Goal: Task Accomplishment & Management: Manage account settings

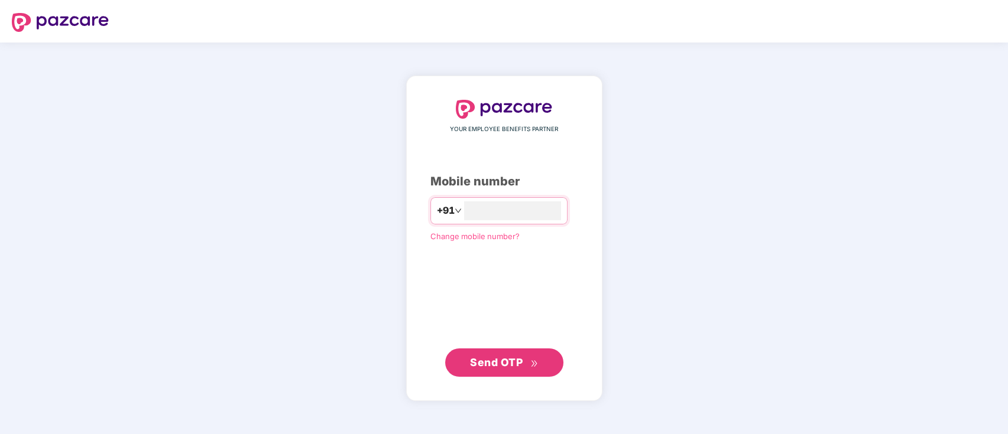
type input "**********"
click at [534, 367] on span "Send OTP" at bounding box center [504, 362] width 68 height 17
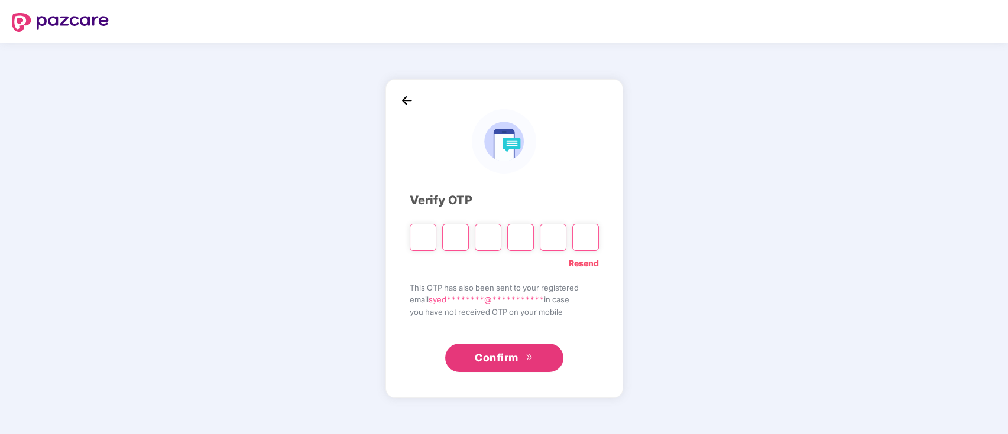
type input "*"
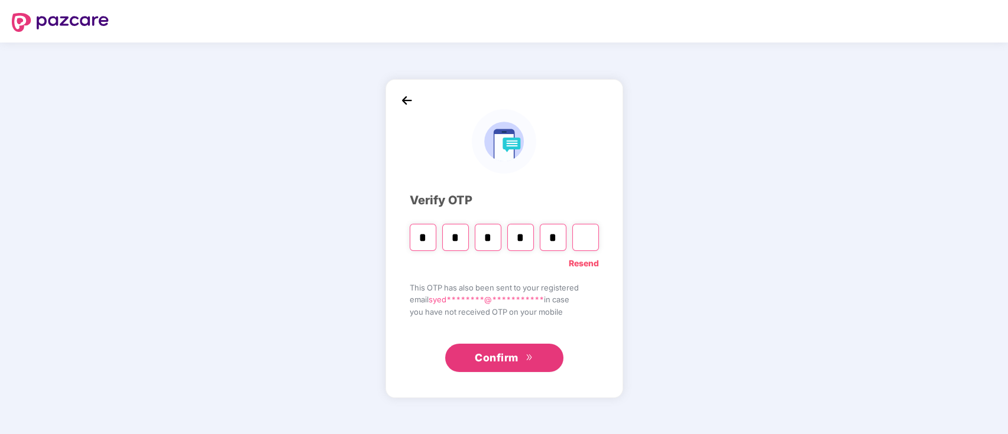
type input "*"
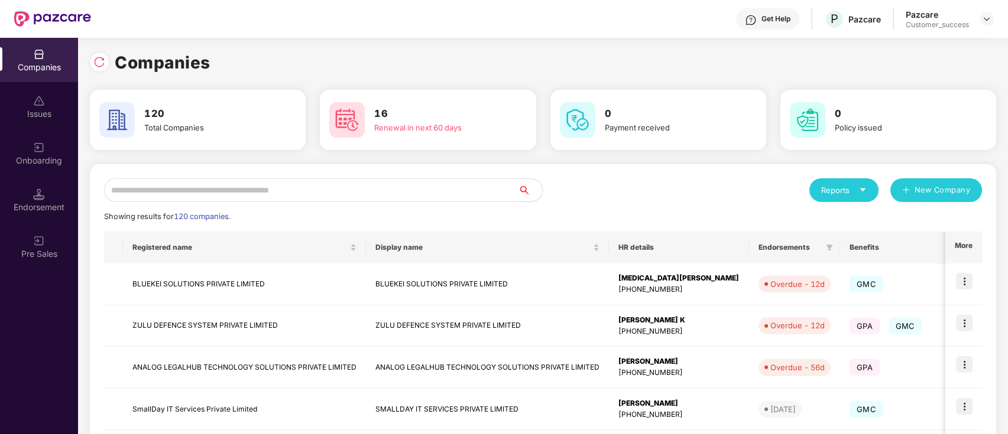
click at [292, 186] on input "text" at bounding box center [311, 191] width 414 height 24
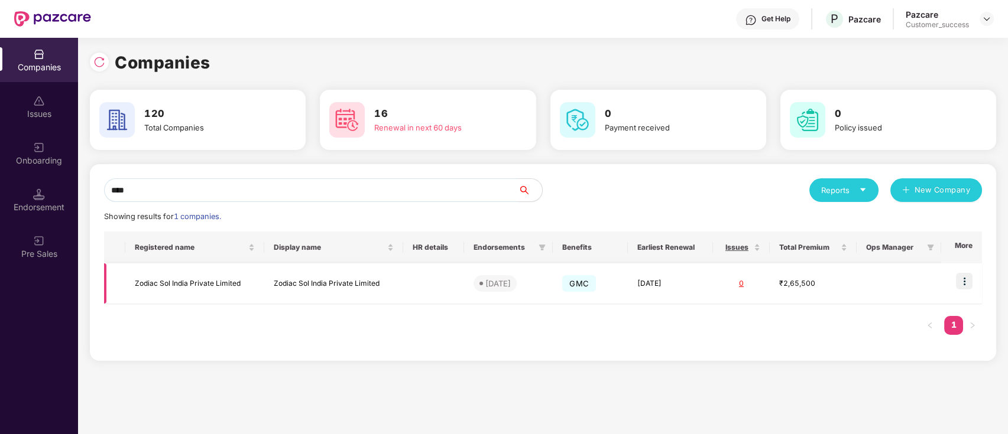
type input "****"
click at [961, 282] on img at bounding box center [964, 281] width 17 height 17
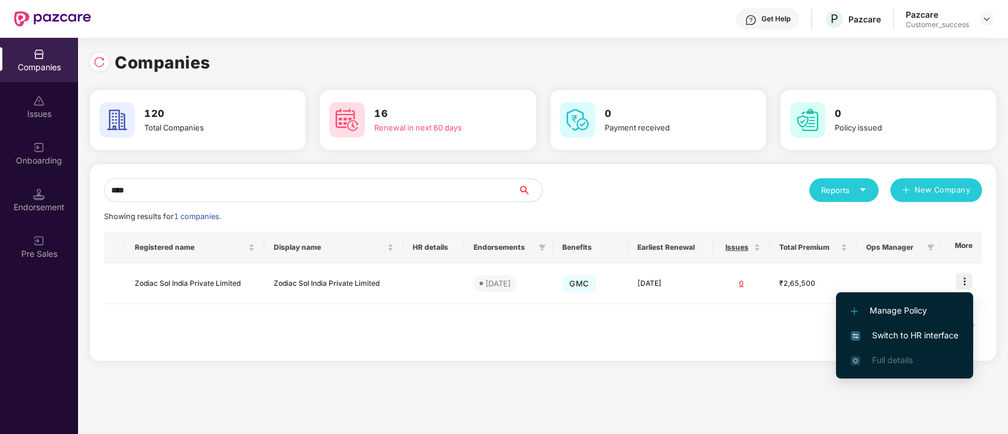
click at [911, 329] on span "Switch to HR interface" at bounding box center [905, 335] width 108 height 13
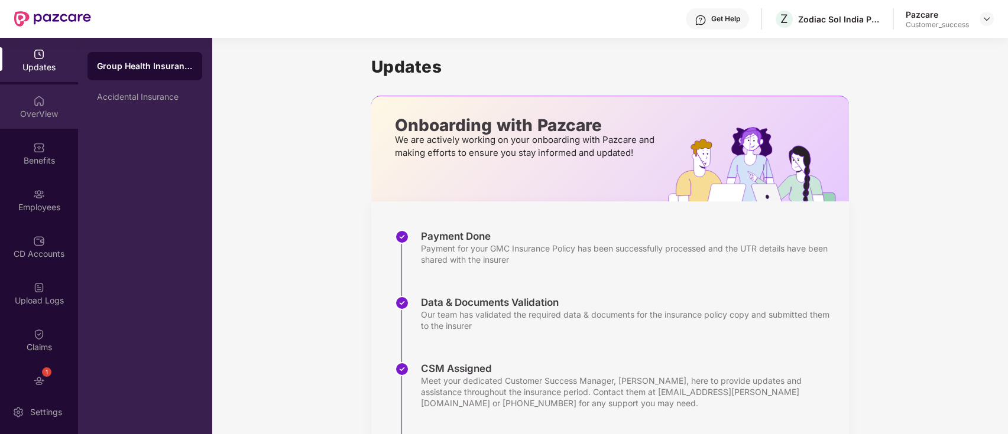
click at [38, 123] on div "OverView" at bounding box center [39, 107] width 78 height 44
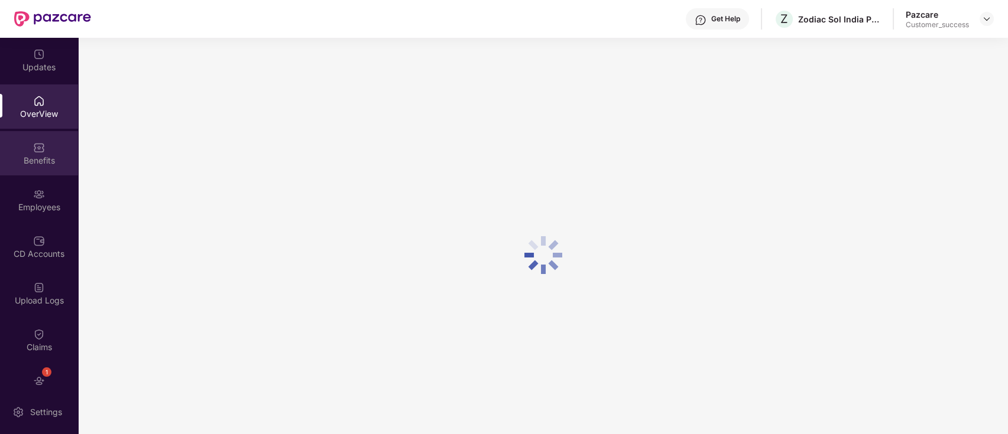
click at [44, 145] on div "Benefits" at bounding box center [39, 153] width 78 height 44
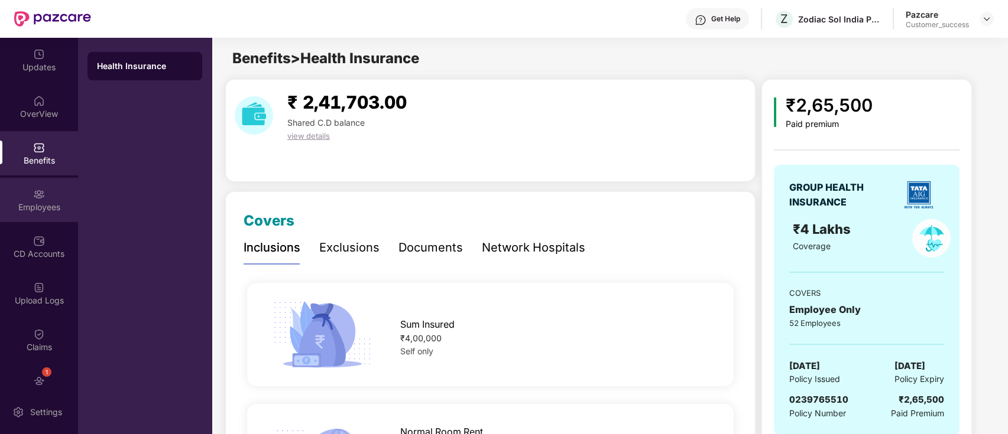
click at [61, 200] on div "Employees" at bounding box center [39, 200] width 78 height 44
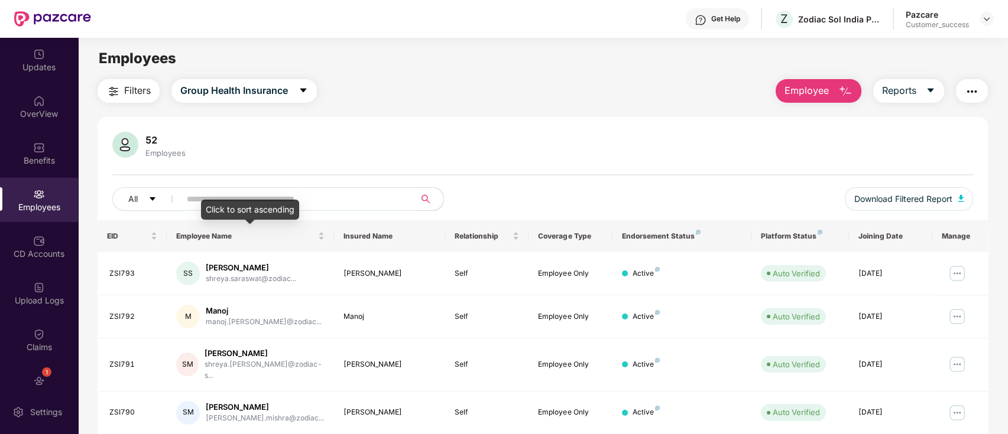
click at [310, 203] on input "text" at bounding box center [293, 199] width 212 height 18
paste input "**********"
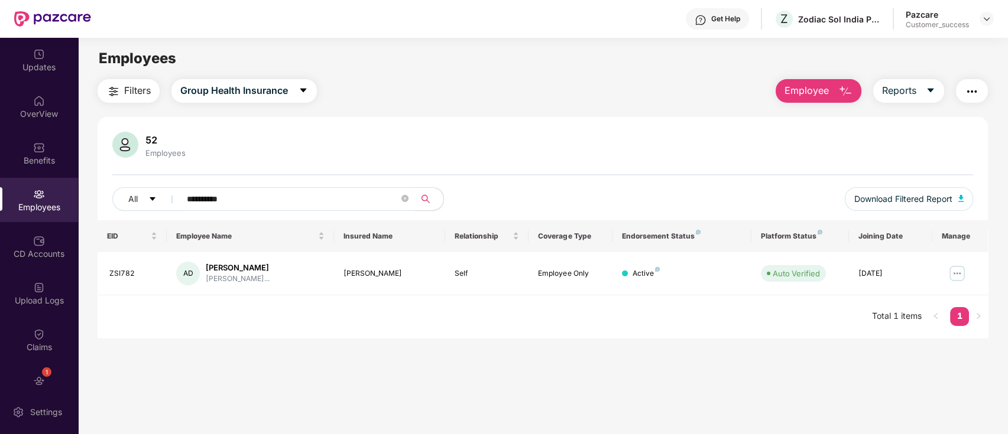
type input "**********"
click at [966, 272] on td at bounding box center [960, 273] width 56 height 43
click at [964, 273] on img at bounding box center [957, 273] width 19 height 19
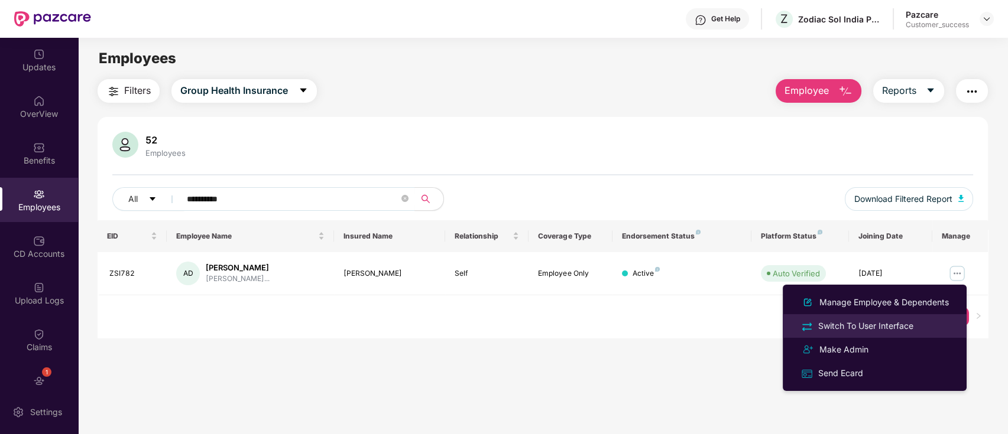
click at [864, 322] on div "Switch To User Interface" at bounding box center [866, 326] width 100 height 13
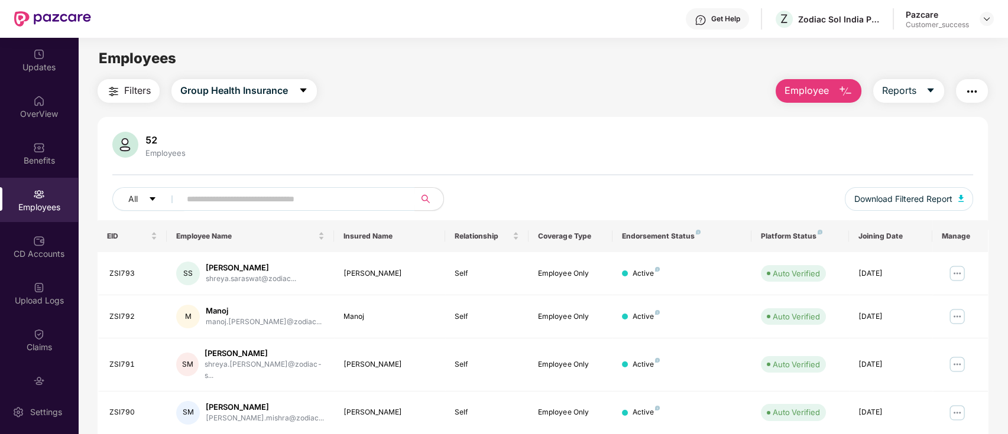
click at [232, 215] on div "All Download Filtered Report" at bounding box center [542, 203] width 861 height 33
click at [237, 201] on input "text" at bounding box center [293, 199] width 212 height 18
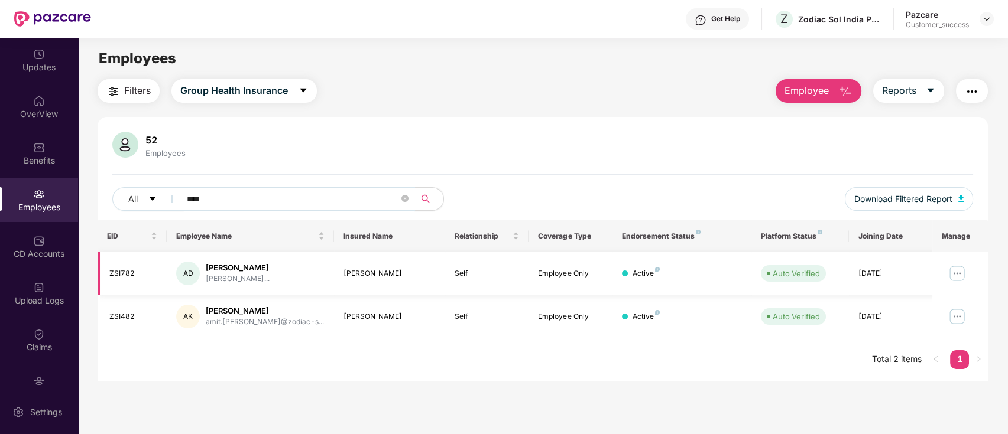
type input "****"
click at [962, 267] on img at bounding box center [957, 273] width 19 height 19
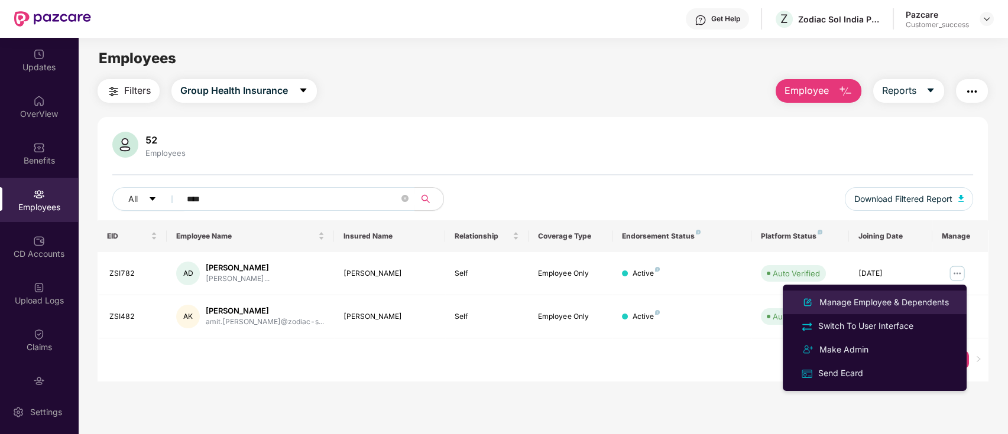
click at [843, 293] on li "Manage Employee & Dependents" at bounding box center [875, 303] width 184 height 24
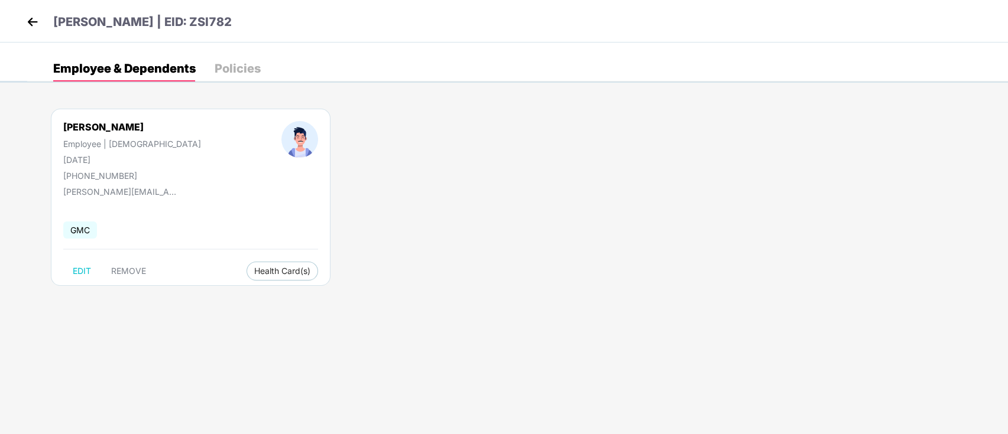
click at [35, 25] on img at bounding box center [33, 22] width 18 height 18
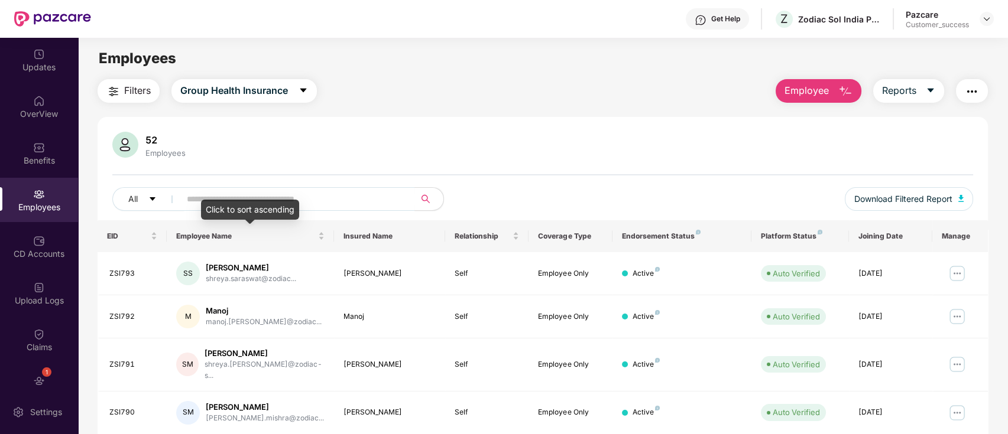
click at [287, 174] on div at bounding box center [542, 174] width 861 height 1
click at [286, 196] on input "text" at bounding box center [293, 199] width 212 height 18
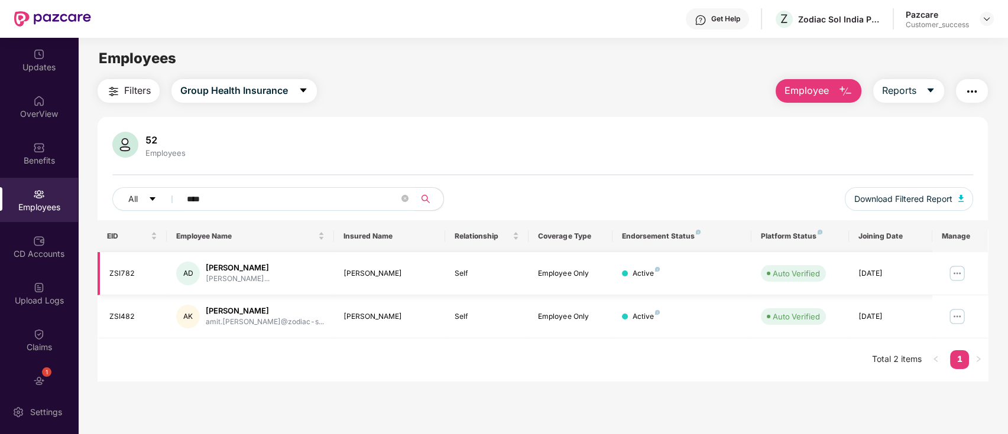
type input "****"
click at [964, 277] on img at bounding box center [957, 273] width 19 height 19
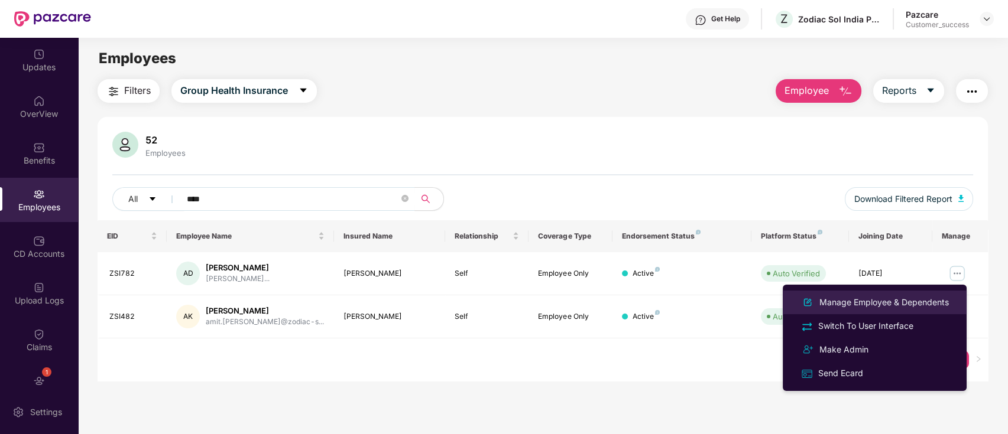
drag, startPoint x: 876, startPoint y: 305, endPoint x: 777, endPoint y: 274, distance: 103.6
click at [875, 304] on div "Manage Employee & Dependents" at bounding box center [884, 302] width 134 height 13
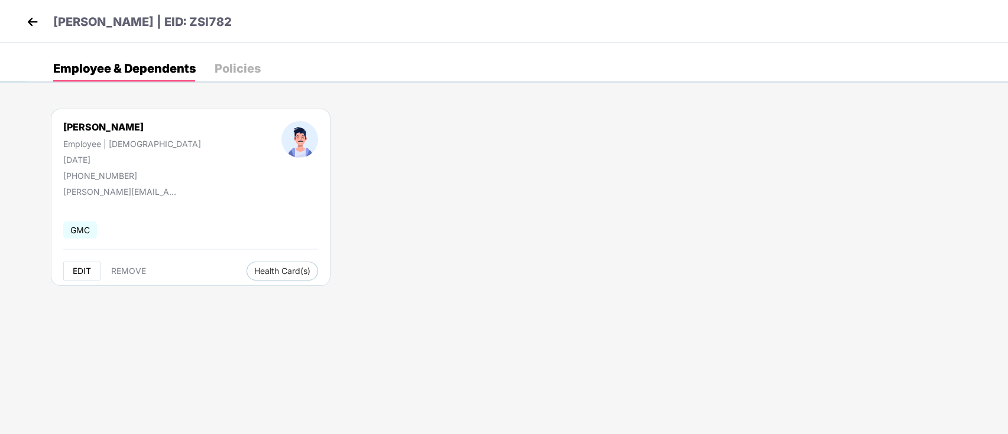
click at [90, 272] on span "EDIT" at bounding box center [82, 271] width 18 height 9
select select "****"
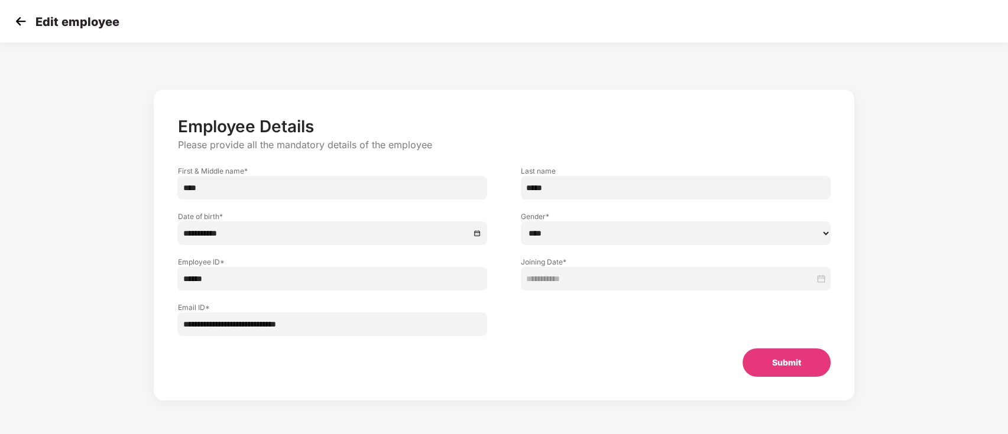
click at [570, 197] on input "*****" at bounding box center [676, 188] width 310 height 24
type input "*****"
click at [811, 368] on button "Submit" at bounding box center [786, 363] width 88 height 28
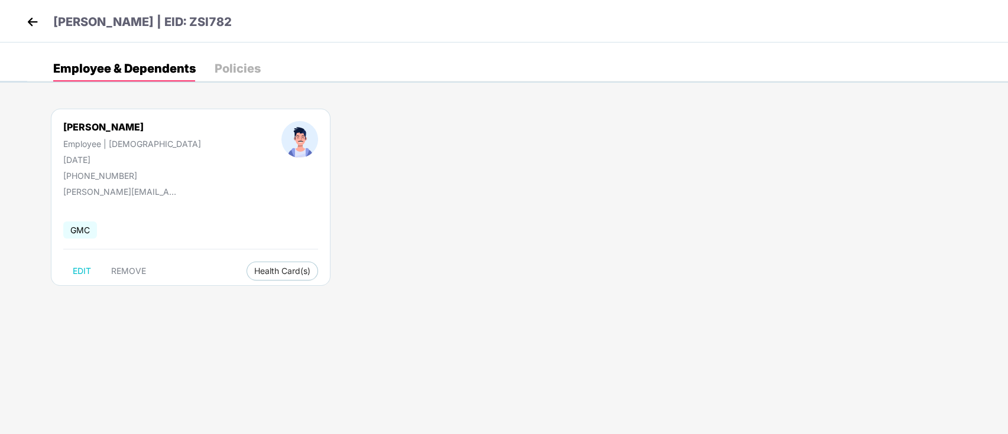
click at [33, 28] on img at bounding box center [33, 22] width 18 height 18
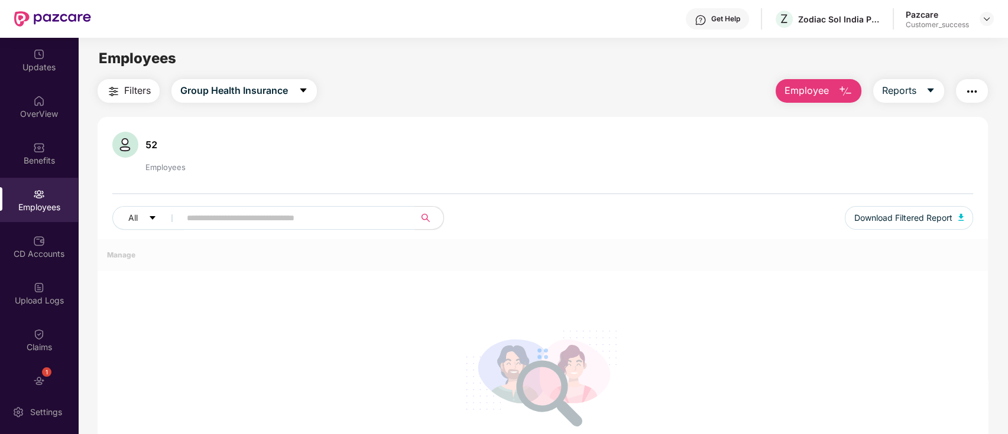
drag, startPoint x: 998, startPoint y: 24, endPoint x: 979, endPoint y: 21, distance: 19.1
click at [998, 22] on header "Get Help Z Zodiac Sol India Private Limited Pazcare Customer_success" at bounding box center [504, 19] width 1008 height 38
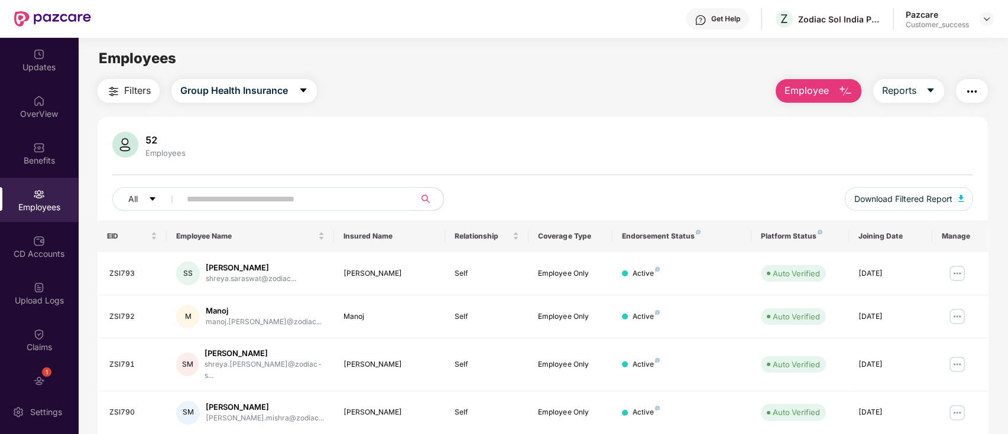
click at [979, 21] on div "Pazcare Customer_success" at bounding box center [950, 19] width 88 height 21
click at [968, 41] on main "Employees Filters Group Health Insurance Employee Reports 52 Employees All Down…" at bounding box center [542, 255] width 929 height 434
click at [978, 18] on div "Pazcare Customer_success" at bounding box center [950, 19] width 88 height 21
click at [982, 20] on img at bounding box center [986, 18] width 9 height 9
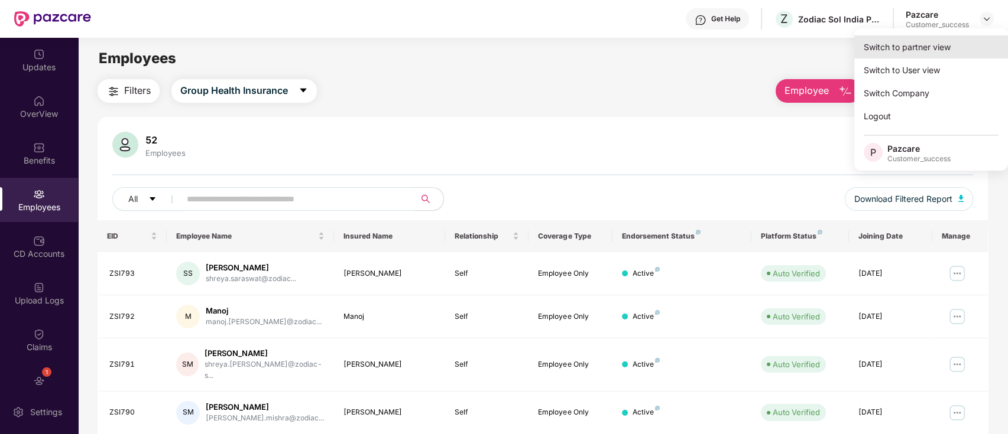
click at [939, 45] on div "Switch to partner view" at bounding box center [931, 46] width 154 height 23
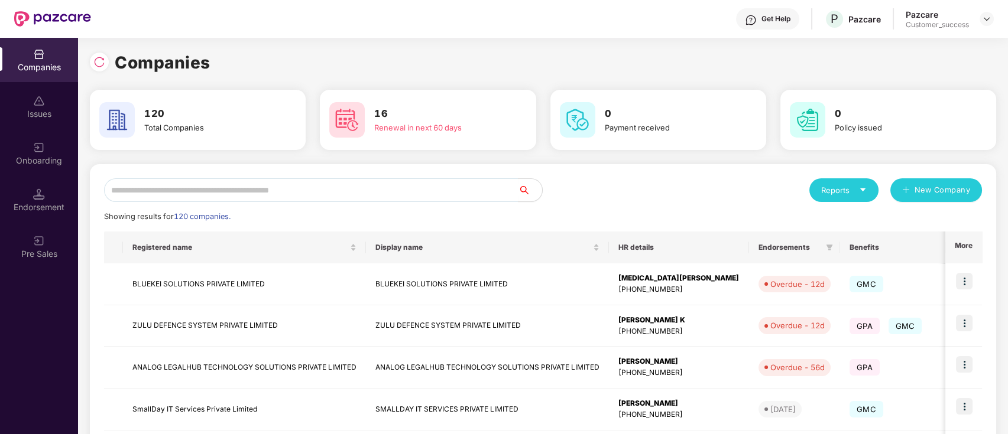
drag, startPoint x: 232, startPoint y: 211, endPoint x: 228, endPoint y: 201, distance: 10.9
click at [231, 211] on div "Showing results for 120 companies." at bounding box center [167, 217] width 126 height 12
click at [228, 200] on input "text" at bounding box center [311, 191] width 414 height 24
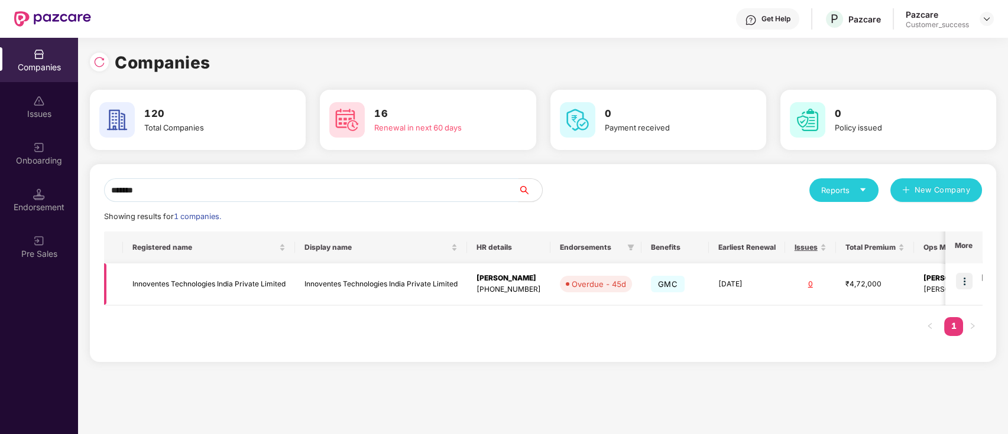
type input "*******"
click at [966, 281] on img at bounding box center [964, 281] width 17 height 17
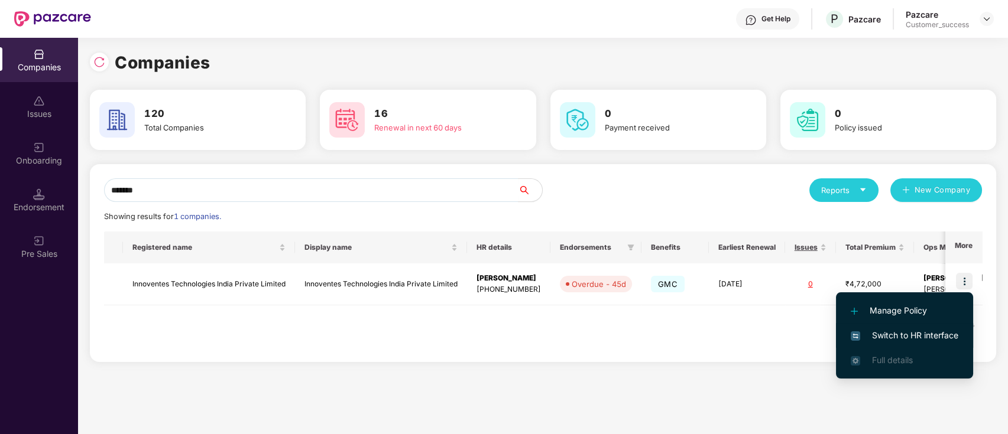
click at [940, 338] on span "Switch to HR interface" at bounding box center [905, 335] width 108 height 13
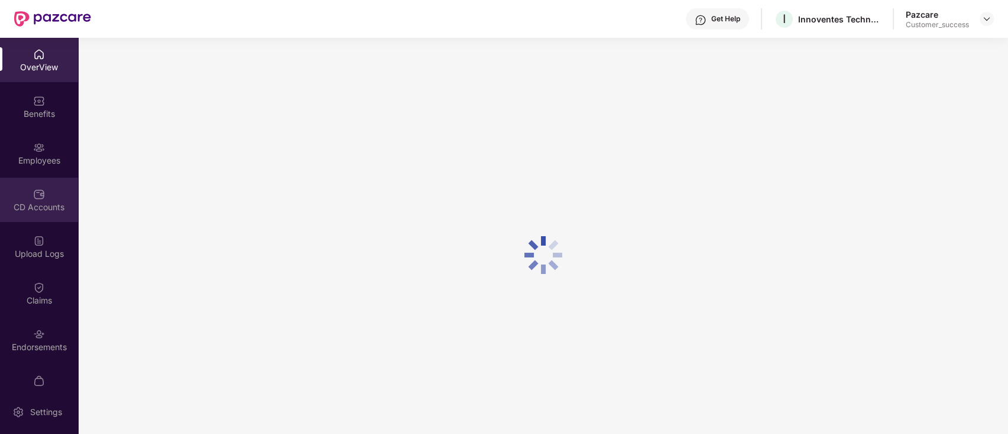
drag, startPoint x: 79, startPoint y: 311, endPoint x: 0, endPoint y: 200, distance: 136.0
click at [0, 200] on div "CD Accounts" at bounding box center [39, 200] width 78 height 44
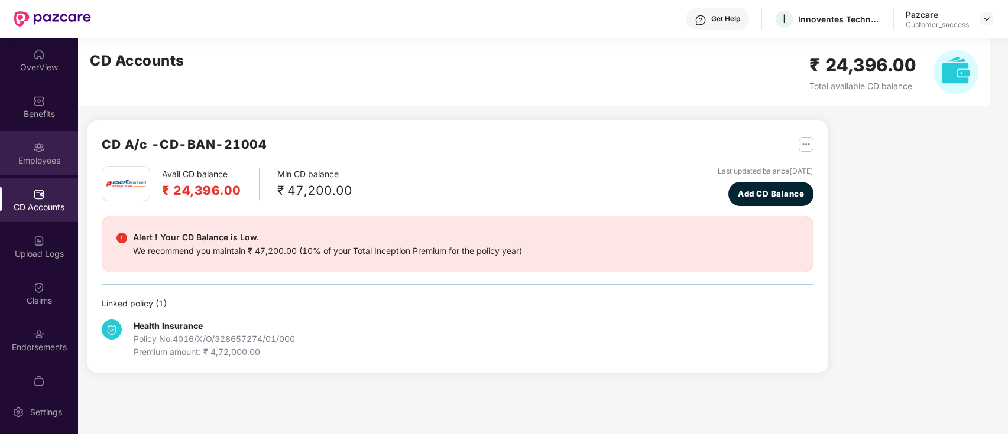
click at [2, 134] on div "Employees" at bounding box center [39, 153] width 78 height 44
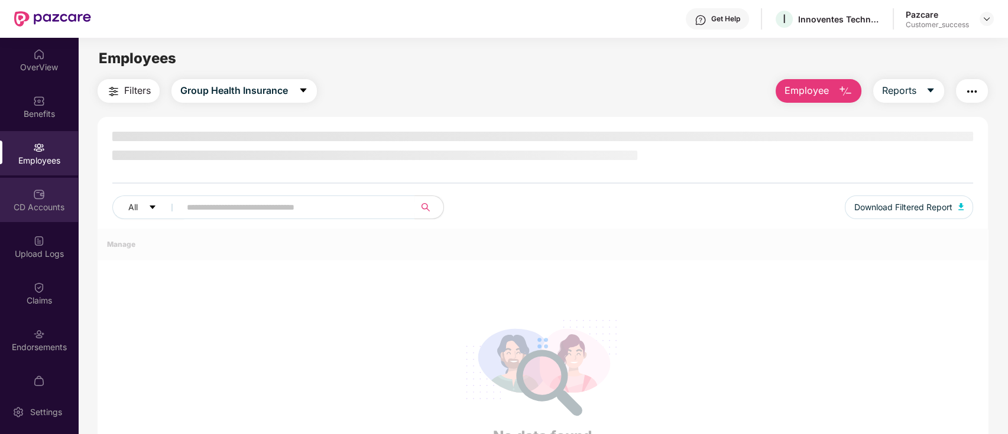
click at [35, 207] on div "CD Accounts" at bounding box center [39, 208] width 78 height 12
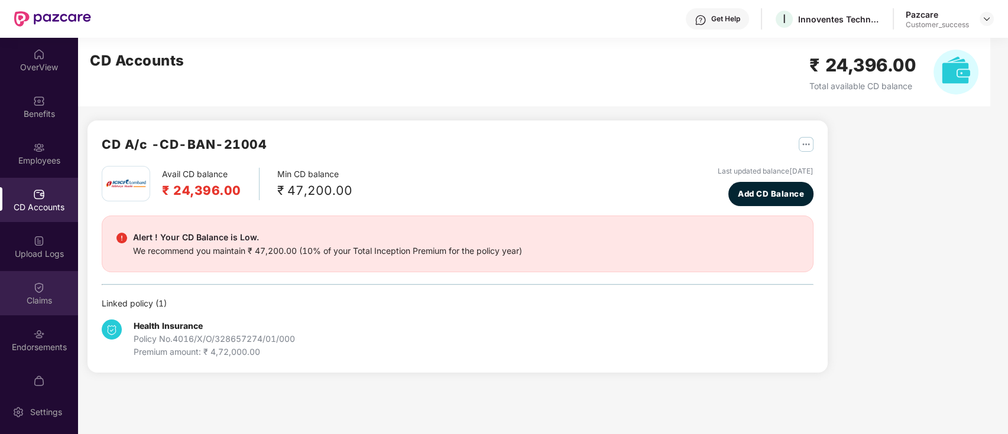
click at [35, 298] on div "Claims" at bounding box center [39, 301] width 78 height 12
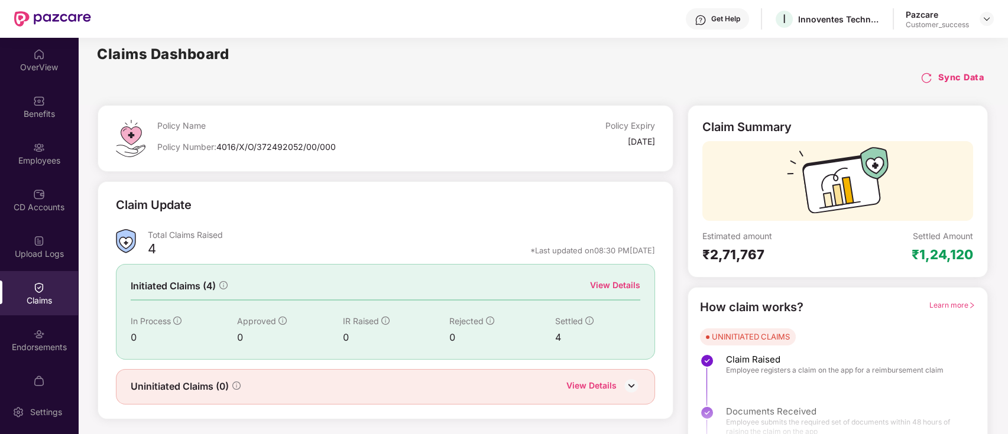
drag, startPoint x: 27, startPoint y: 229, endPoint x: 36, endPoint y: 177, distance: 52.8
click at [28, 222] on div "OverView Benefits Employees CD Accounts Upload Logs Claims Endorsements My Orde…" at bounding box center [39, 214] width 78 height 352
click at [37, 192] on img at bounding box center [39, 195] width 12 height 12
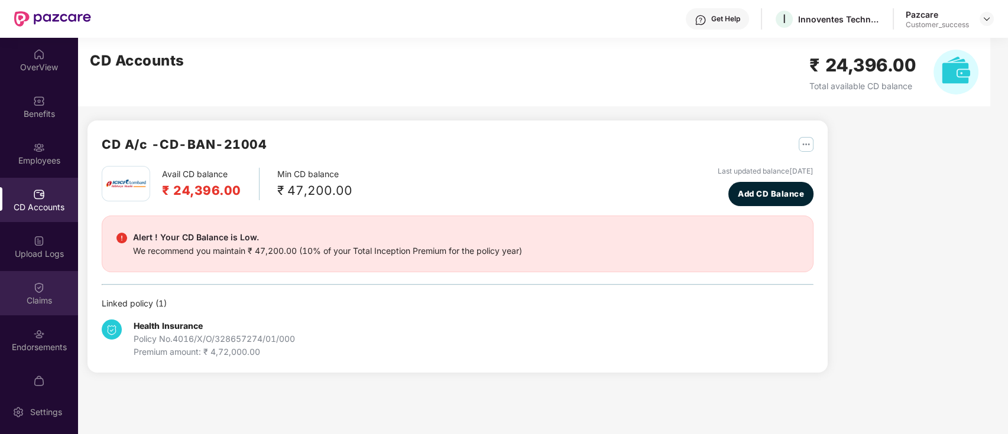
click at [16, 283] on div "Claims" at bounding box center [39, 293] width 78 height 44
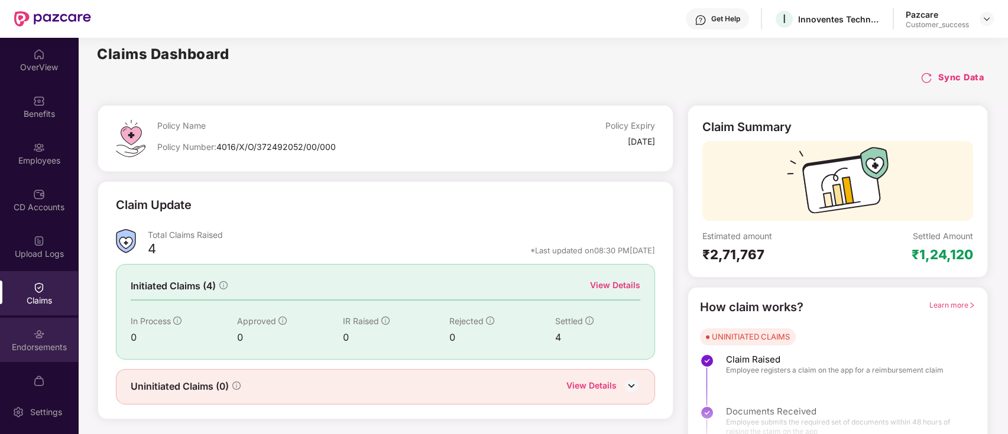
click at [31, 348] on div "Endorsements" at bounding box center [39, 348] width 78 height 12
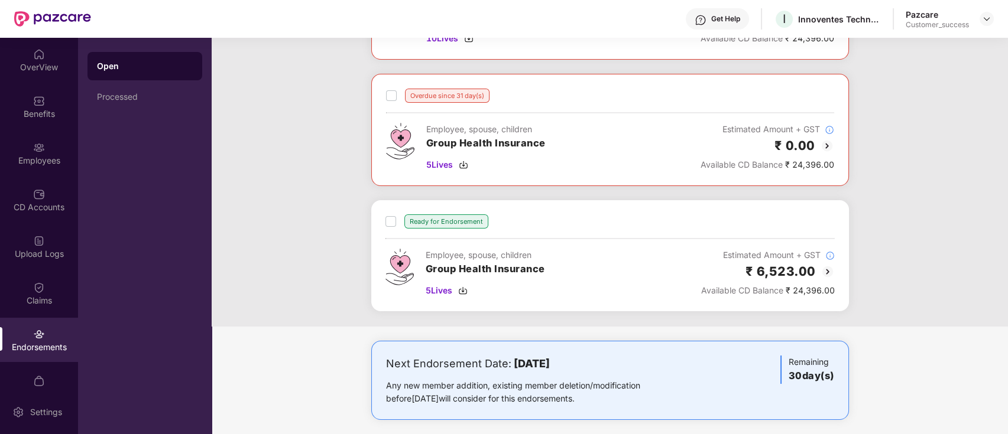
scroll to position [166, 0]
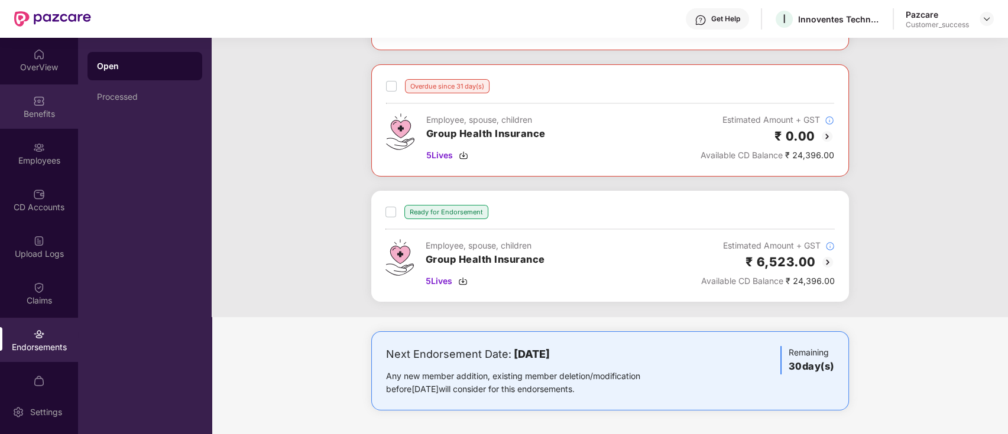
click at [0, 122] on div "Benefits" at bounding box center [39, 107] width 78 height 44
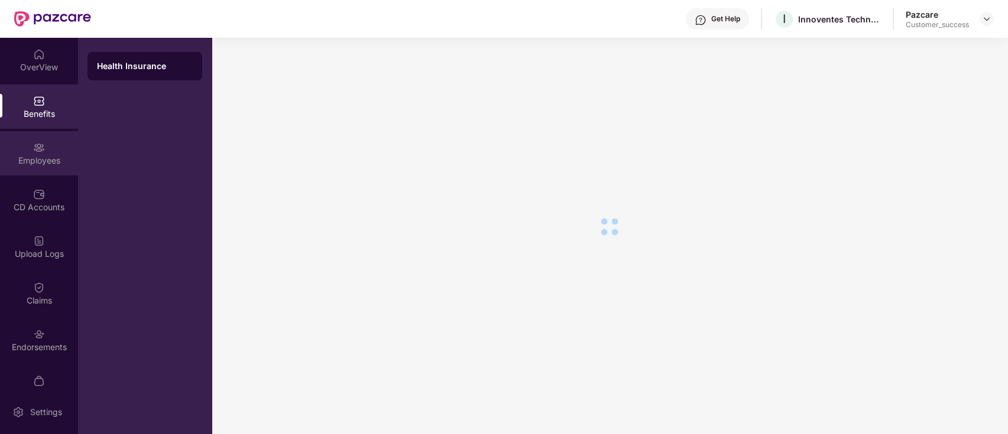
click at [24, 148] on div "Employees" at bounding box center [39, 153] width 78 height 44
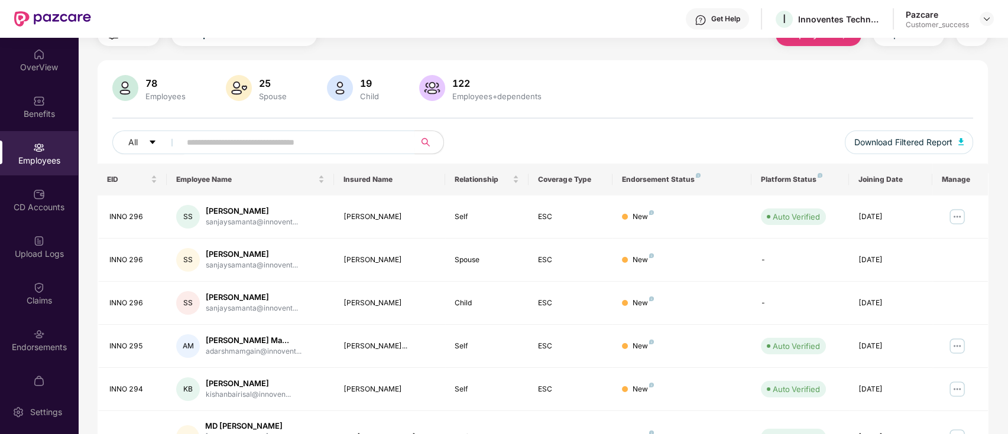
scroll to position [166, 0]
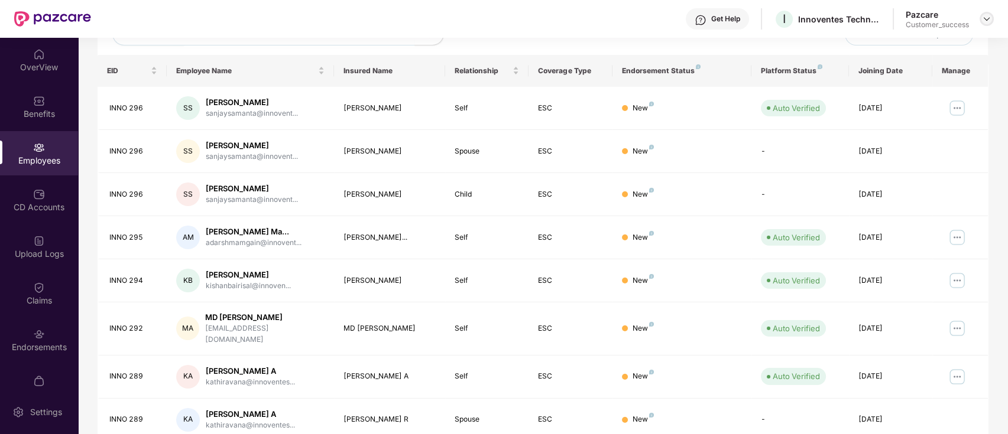
click at [983, 12] on div at bounding box center [986, 19] width 14 height 14
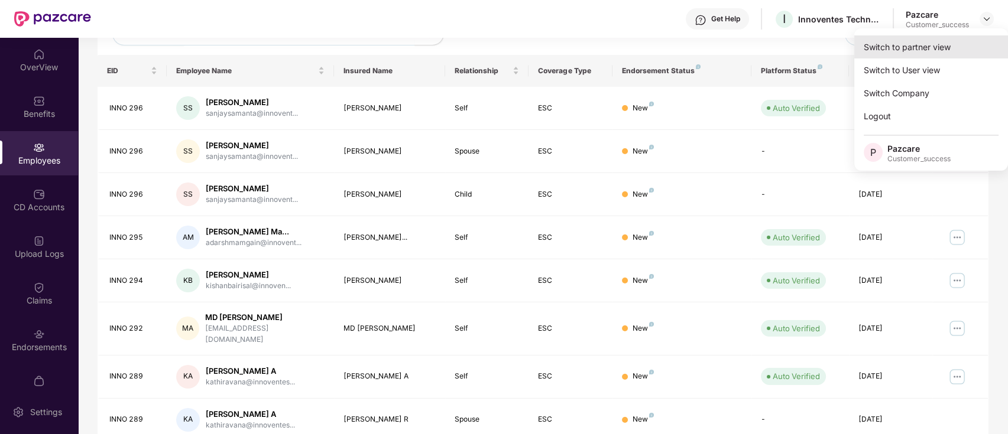
click at [923, 44] on div "Switch to partner view" at bounding box center [931, 46] width 154 height 23
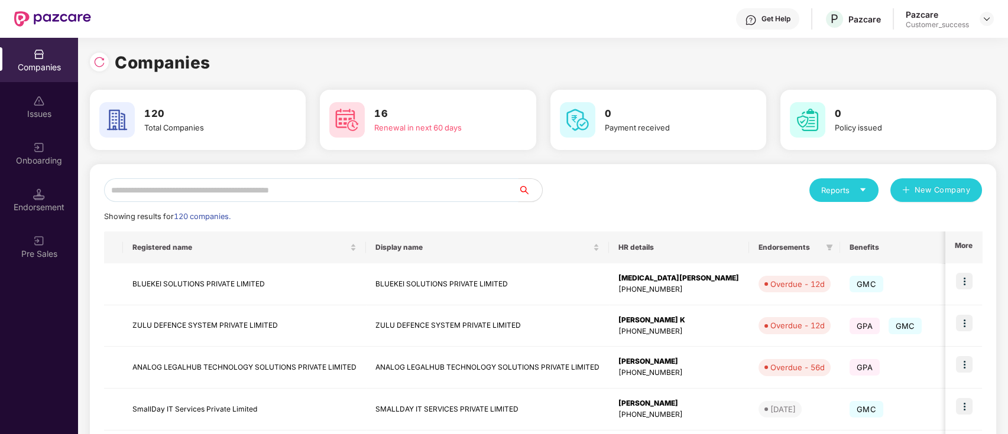
click at [226, 196] on input "text" at bounding box center [311, 191] width 414 height 24
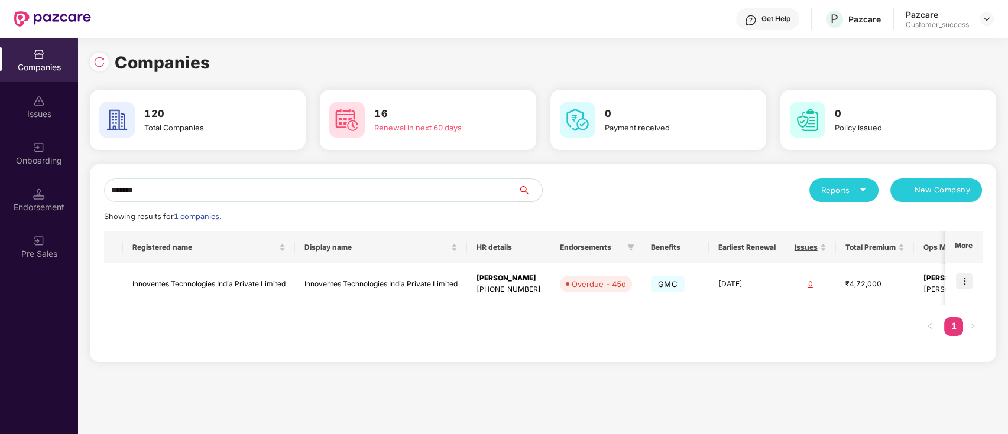
type input "*******"
